Goal: Transaction & Acquisition: Book appointment/travel/reservation

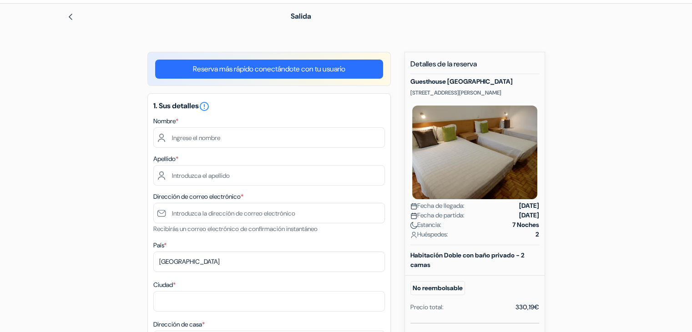
scroll to position [51, 0]
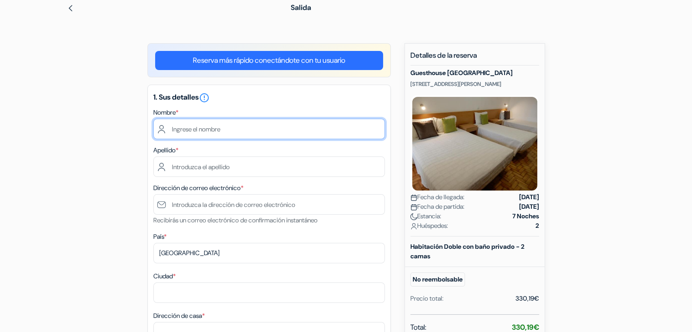
click at [238, 124] on input "text" at bounding box center [269, 129] width 232 height 20
type input "[PERSON_NAME]"
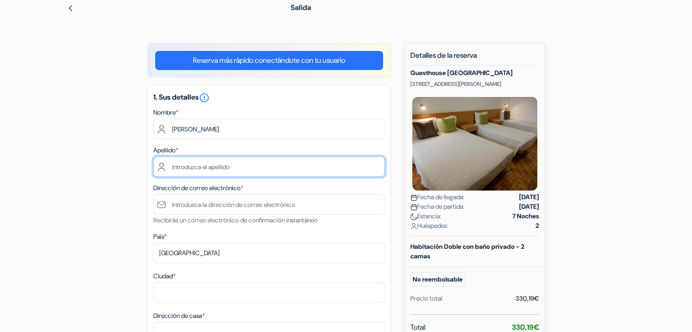
click at [222, 171] on input "text" at bounding box center [269, 167] width 232 height 20
type input "González Barrenechea"
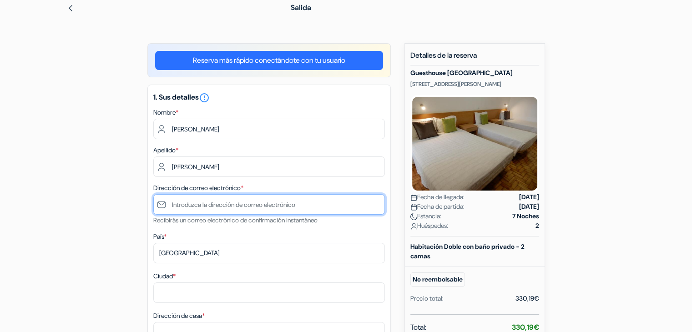
click at [254, 202] on input "text" at bounding box center [269, 204] width 232 height 20
type input "[EMAIL_ADDRESS][DOMAIN_NAME]"
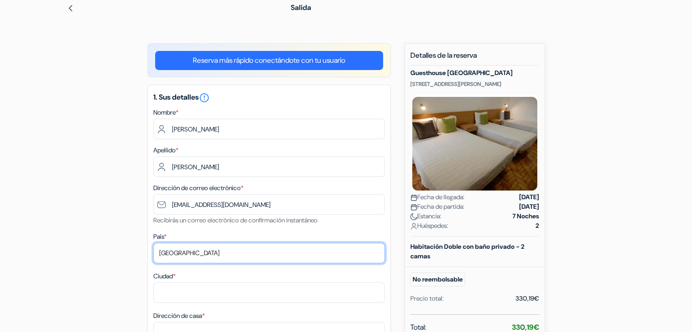
click at [219, 254] on select "Selecciona país Abjasia Afganistán Albania Alemania Andorra Angola Anguila Anti…" at bounding box center [269, 253] width 232 height 20
select select "es"
click at [153, 243] on select "Selecciona país Abjasia Afganistán Albania Alemania Andorra Angola Anguila Anti…" at bounding box center [269, 253] width 232 height 20
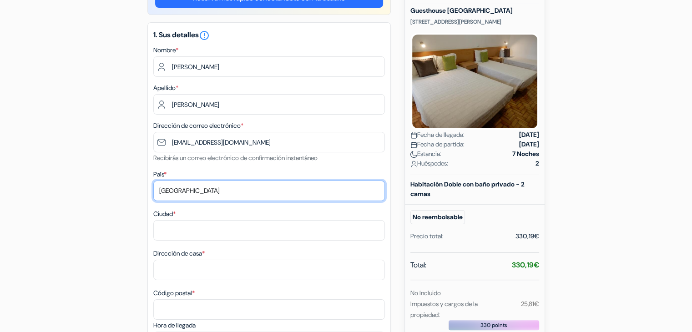
scroll to position [113, 0]
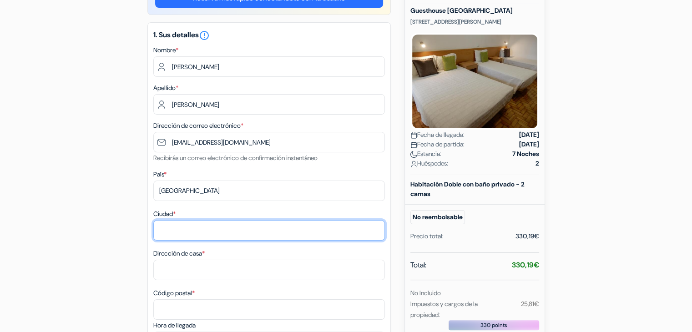
click at [226, 232] on input "Ciudad *" at bounding box center [269, 230] width 232 height 20
type input "Espinosa de los Monteros"
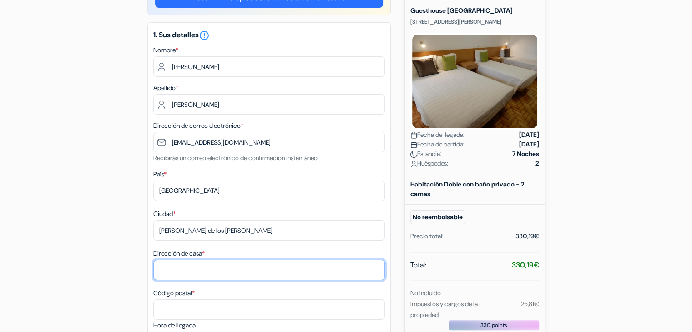
click at [210, 264] on input "Dirección de casa *" at bounding box center [269, 270] width 232 height 20
click at [226, 270] on input "C/Burgos, Nº 3, 2º izqd" at bounding box center [269, 270] width 232 height 20
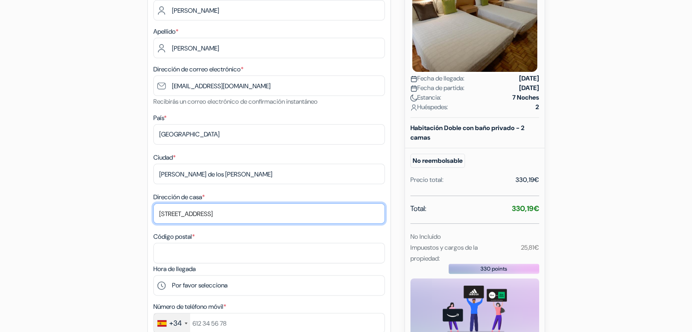
scroll to position [171, 0]
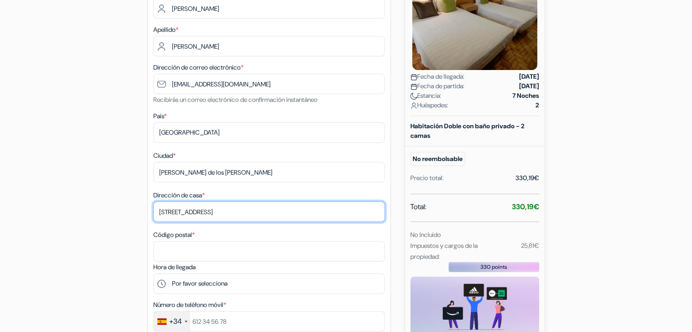
type input "C/Burgos, Nº 3, 2º izda"
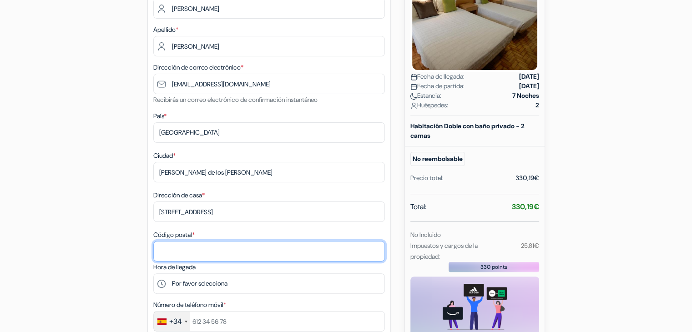
click at [213, 244] on input "Código postal *" at bounding box center [269, 251] width 232 height 20
type input "09560"
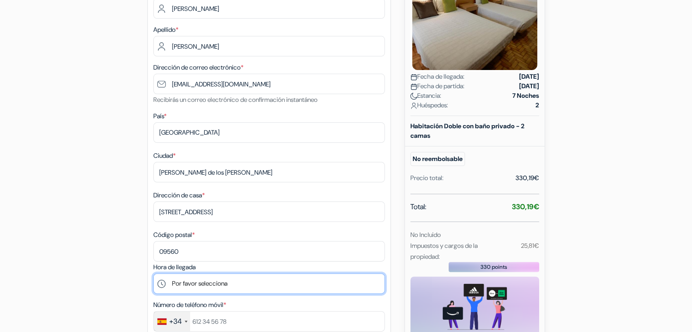
click at [215, 288] on select "Por favor selecciona 15:00 16:00 17:00 18:00 19:00 20:00 21:00 22:00" at bounding box center [269, 283] width 232 height 20
select select "21"
click at [153, 274] on select "Por favor selecciona 15:00 16:00 17:00 18:00 19:00 20:00 21:00 22:00" at bounding box center [269, 283] width 232 height 20
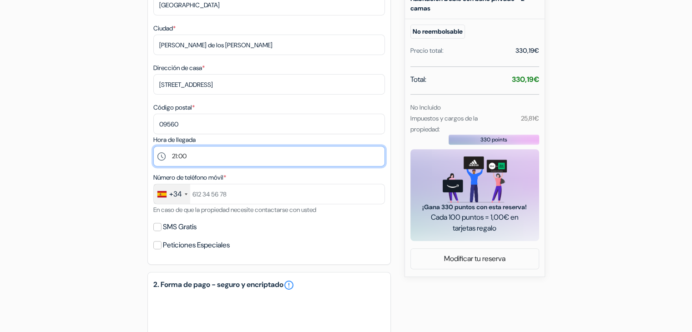
scroll to position [300, 0]
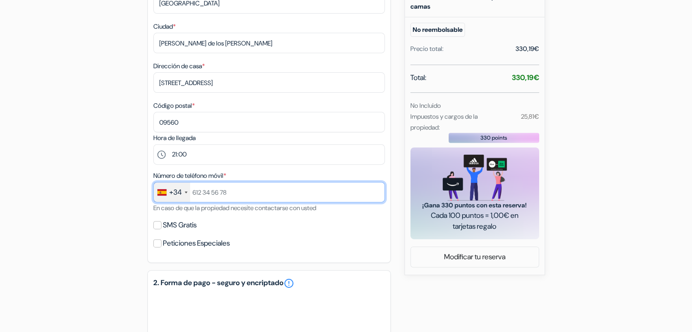
click at [204, 187] on input "text" at bounding box center [269, 192] width 232 height 20
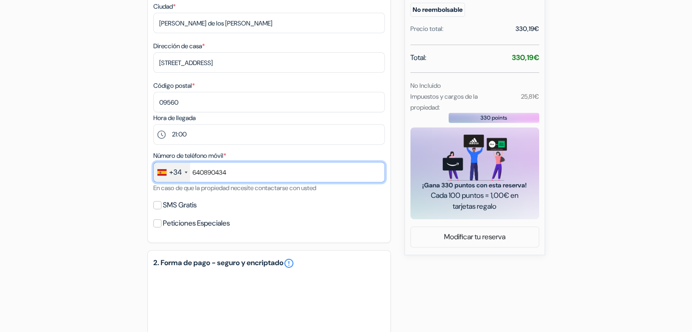
scroll to position [323, 0]
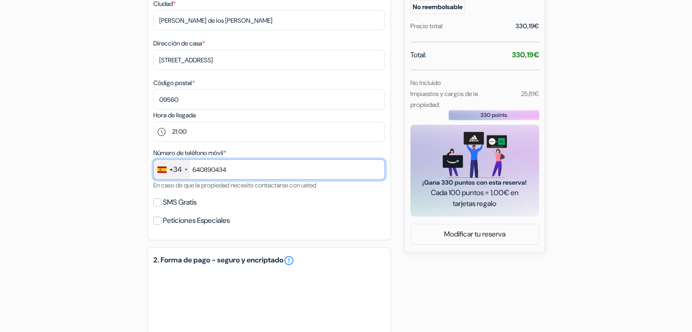
type input "640890434"
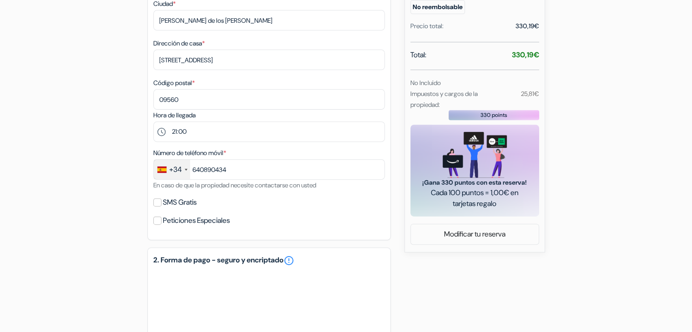
click at [187, 202] on label "SMS Gratis" at bounding box center [180, 202] width 34 height 13
click at [162, 202] on input "SMS Gratis" at bounding box center [157, 202] width 8 height 8
checkbox input "true"
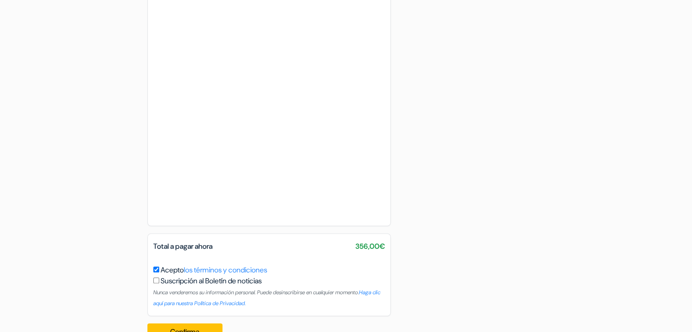
scroll to position [666, 0]
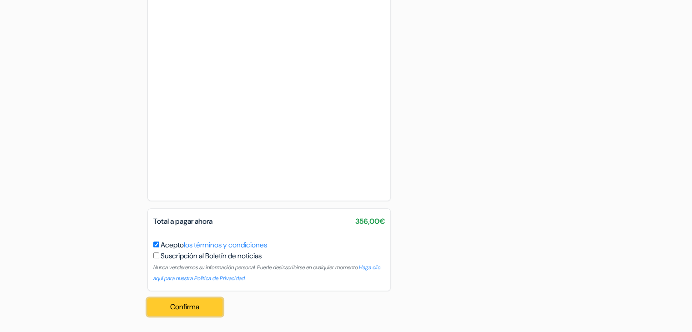
click at [199, 309] on button "Confirma Loading..." at bounding box center [185, 306] width 76 height 17
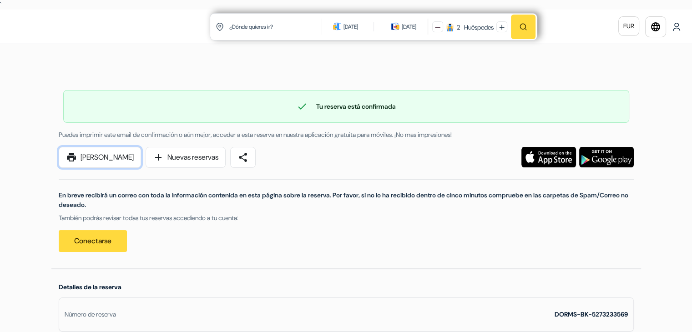
drag, startPoint x: 87, startPoint y: 159, endPoint x: 572, endPoint y: 288, distance: 501.1
click at [87, 159] on link "print [PERSON_NAME]" at bounding box center [100, 157] width 82 height 21
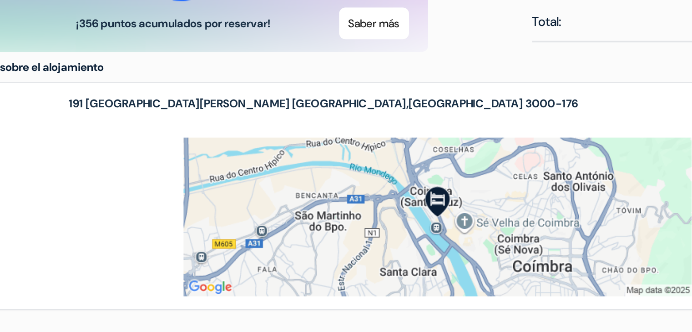
scroll to position [473, 0]
